Goal: Information Seeking & Learning: Learn about a topic

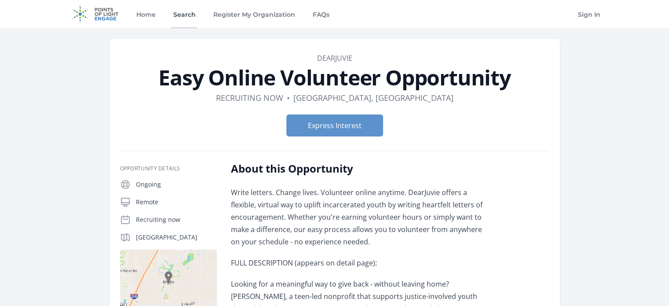
click at [171, 18] on link "Search" at bounding box center [184, 14] width 26 height 28
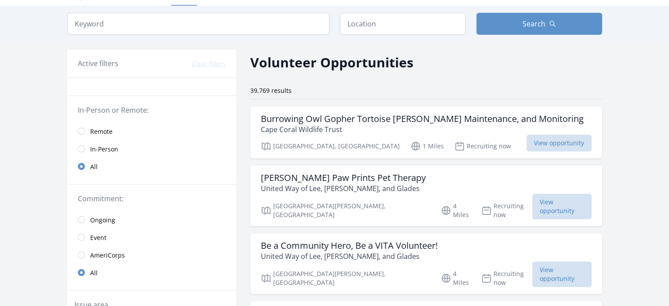
scroll to position [44, 0]
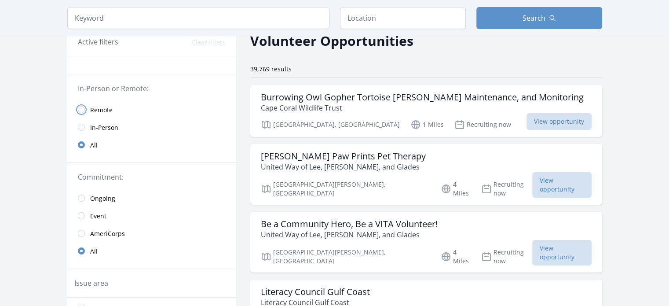
click at [78, 113] on input "radio" at bounding box center [81, 109] width 7 height 7
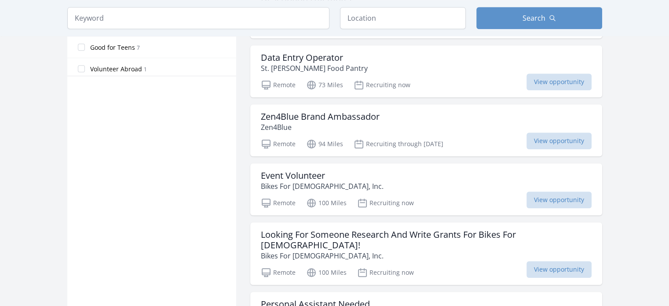
scroll to position [208, 0]
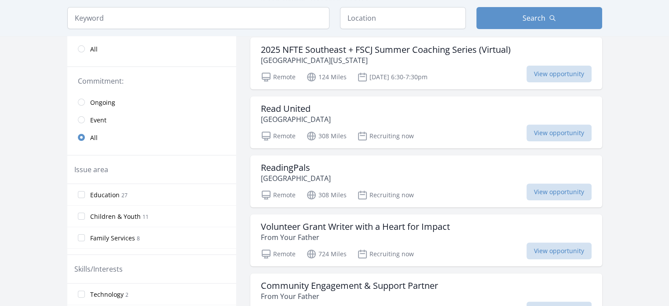
scroll to position [176, 0]
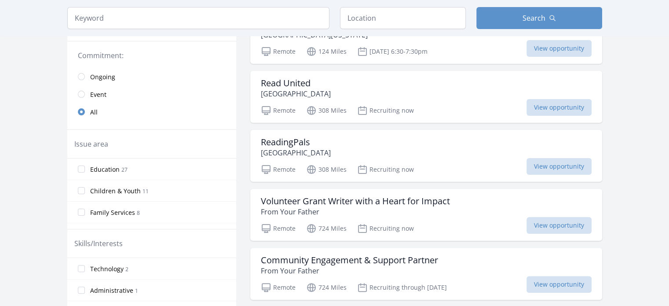
click at [293, 88] on h3 "Read United" at bounding box center [296, 83] width 70 height 11
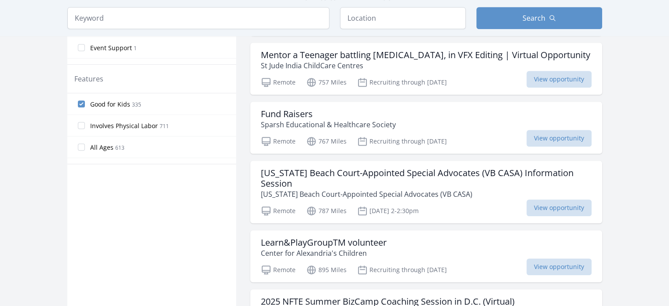
scroll to position [484, 0]
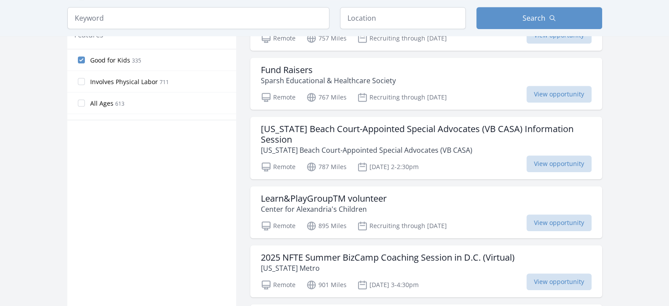
click at [380, 16] on h3 "Mentor a Teenager battling cancer, in VFX Editing | Virtual Opportunity" at bounding box center [425, 11] width 329 height 11
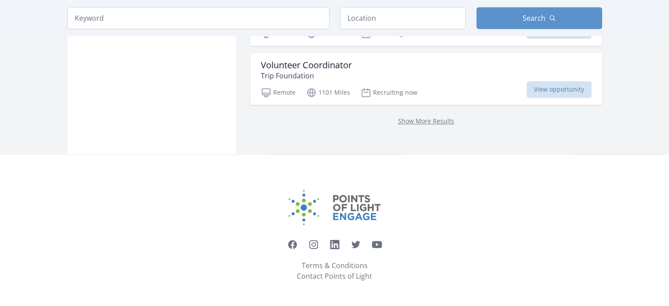
scroll to position [1407, 0]
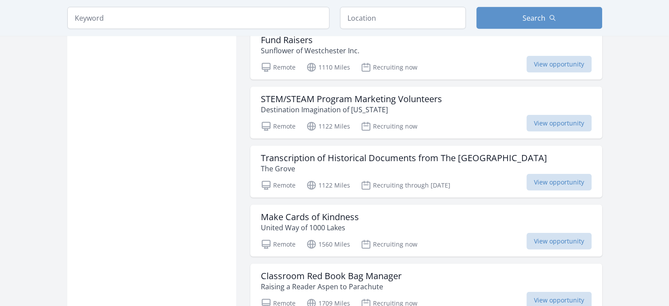
scroll to position [2111, 0]
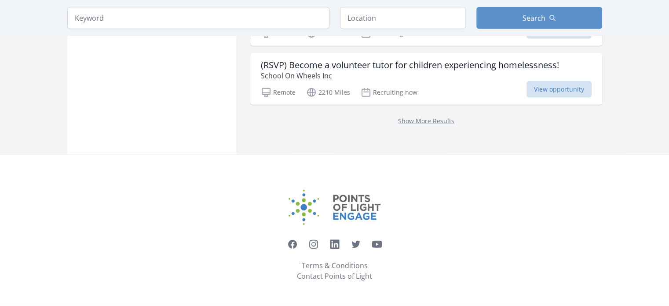
scroll to position [2683, 0]
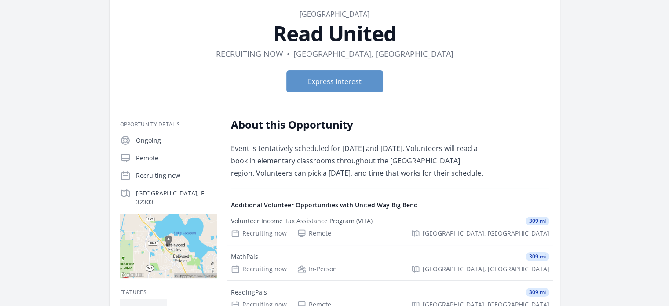
scroll to position [88, 0]
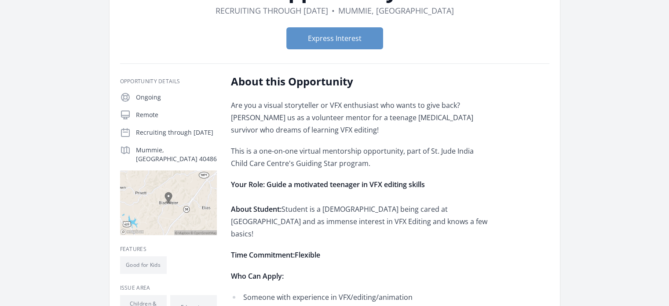
scroll to position [176, 0]
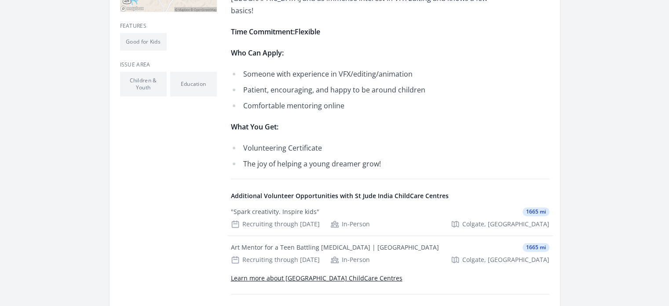
scroll to position [396, 0]
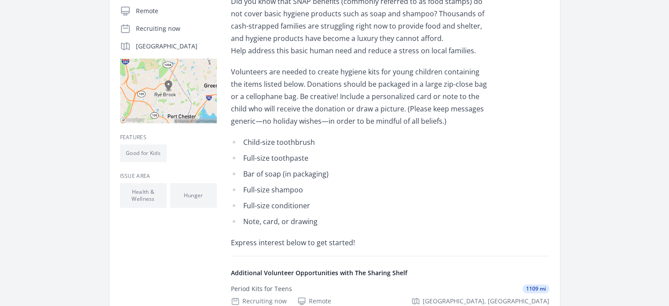
scroll to position [176, 0]
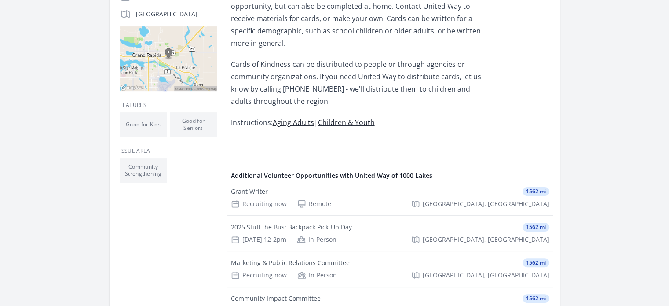
scroll to position [176, 0]
